Goal: Find specific page/section

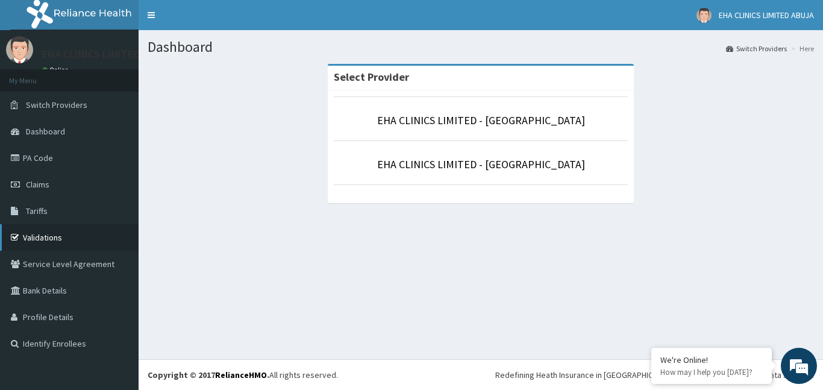
click at [69, 239] on link "Validations" at bounding box center [69, 237] width 139 height 27
click at [480, 163] on link "EHA CLINICS LIMITED - [GEOGRAPHIC_DATA]" at bounding box center [481, 164] width 208 height 14
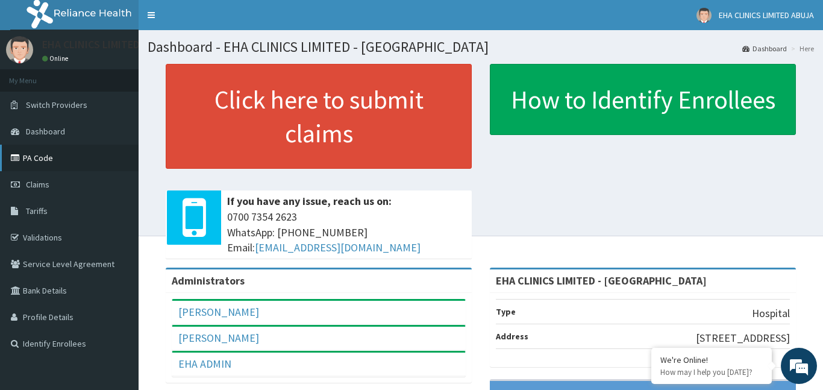
click at [55, 158] on link "PA Code" at bounding box center [69, 158] width 139 height 27
